Goal: Task Accomplishment & Management: Complete application form

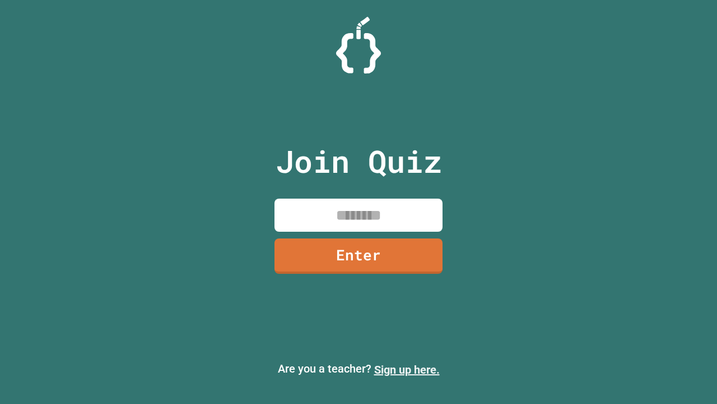
click at [407, 369] on link "Sign up here." at bounding box center [407, 369] width 66 height 13
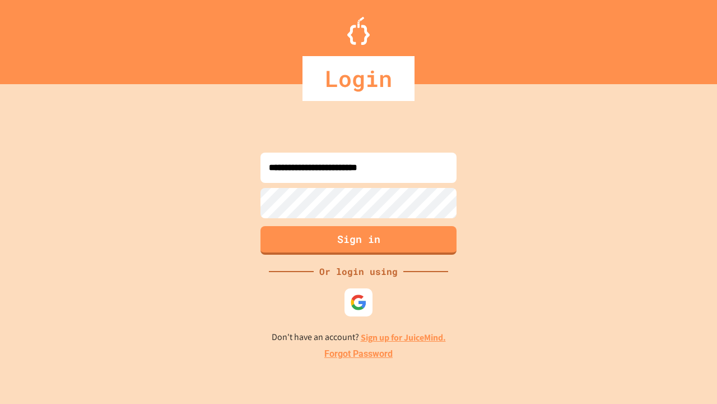
type input "**********"
